Goal: Task Accomplishment & Management: Manage account settings

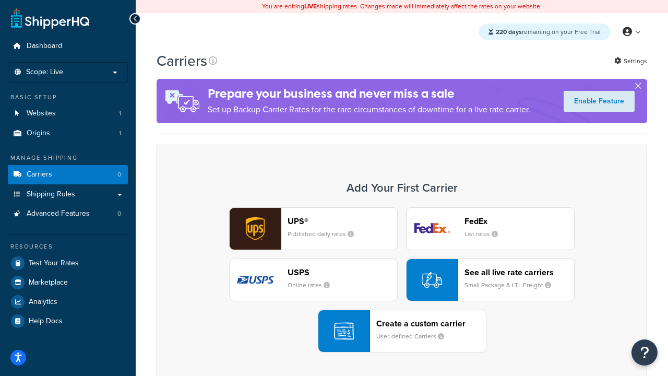
click at [402, 280] on div "UPS® Published daily rates FedEx List rates USPS Online rates See all live rate…" at bounding box center [401, 279] width 468 height 145
click at [519, 221] on header "FedEx" at bounding box center [519, 221] width 110 height 10
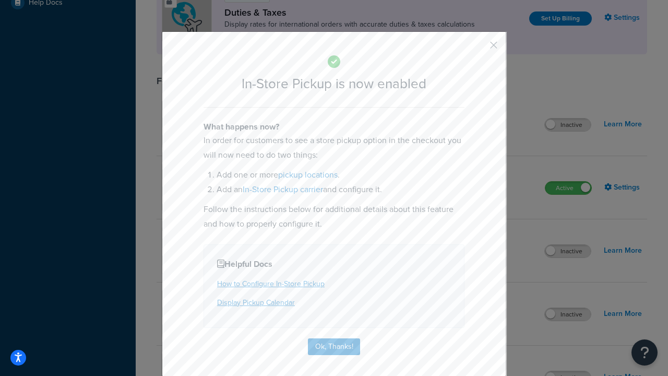
click at [478, 49] on button "button" at bounding box center [478, 48] width 3 height 3
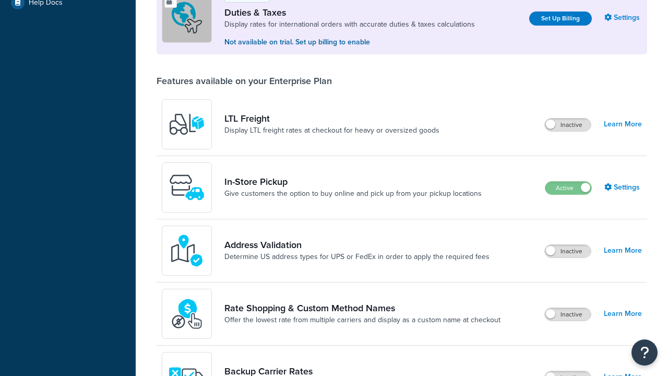
scroll to position [318, 0]
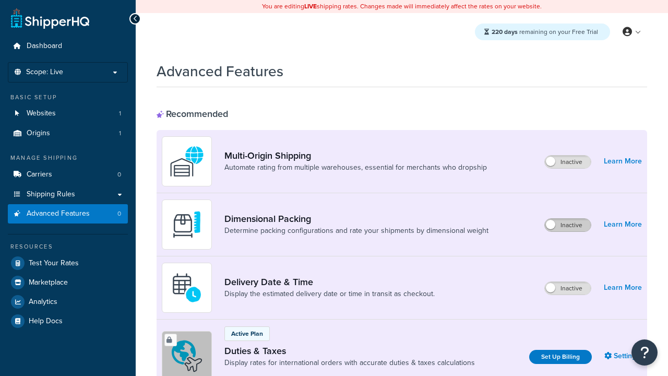
click at [568, 225] on label "Inactive" at bounding box center [568, 225] width 46 height 13
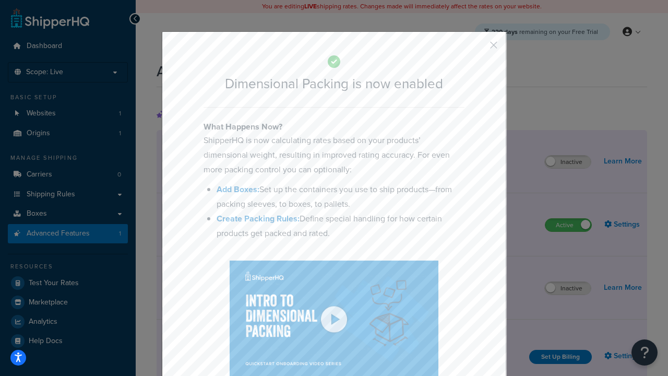
click at [478, 47] on button "button" at bounding box center [478, 48] width 3 height 3
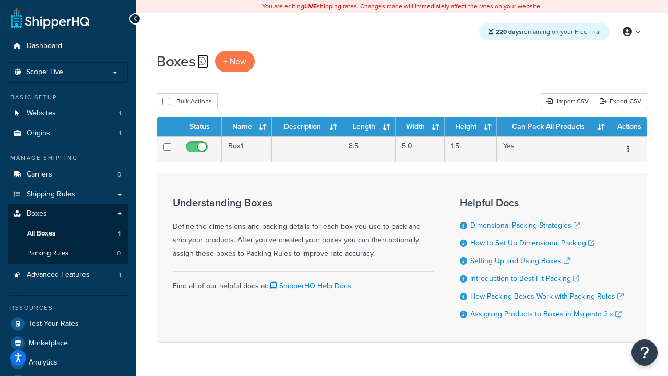
click at [201, 61] on icon at bounding box center [201, 61] width 8 height 8
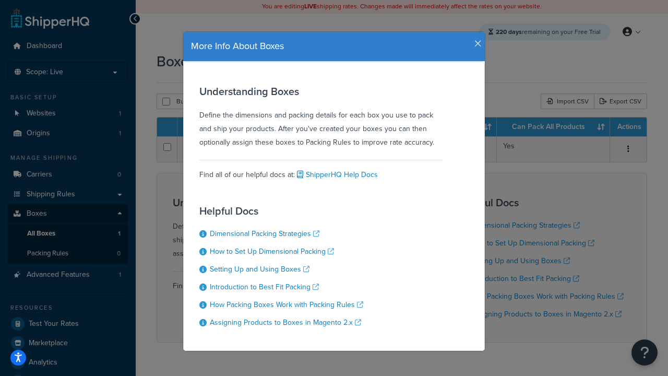
click at [475, 40] on icon "button" at bounding box center [477, 43] width 7 height 9
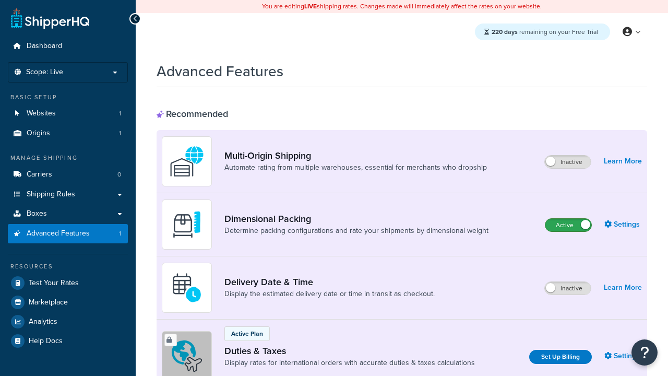
click at [568, 219] on label "Active" at bounding box center [568, 225] width 46 height 13
